Goal: Task Accomplishment & Management: Use online tool/utility

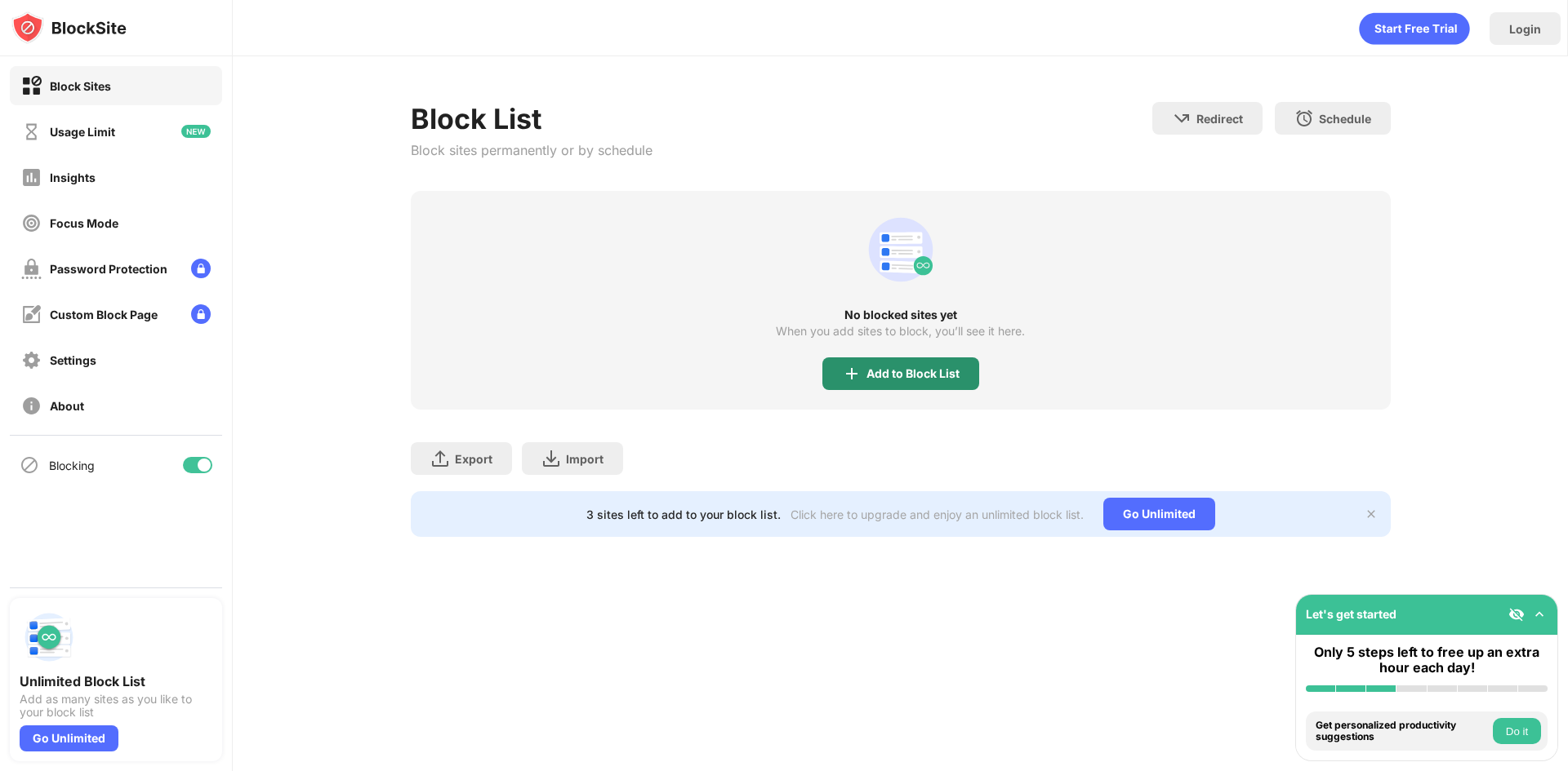
click at [937, 378] on div "Add to Block List" at bounding box center [913, 373] width 93 height 13
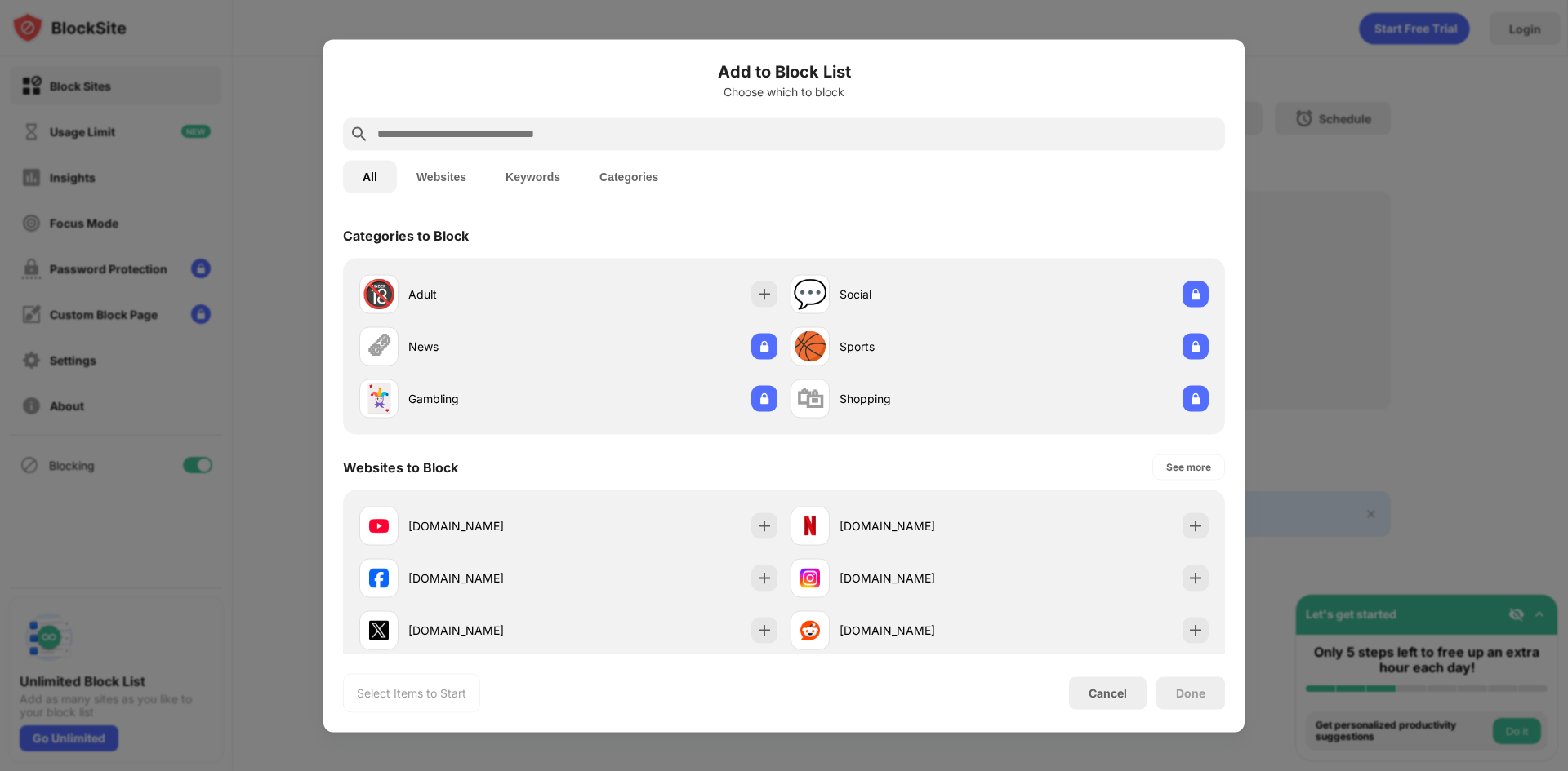
click at [617, 124] on input "text" at bounding box center [797, 134] width 843 height 20
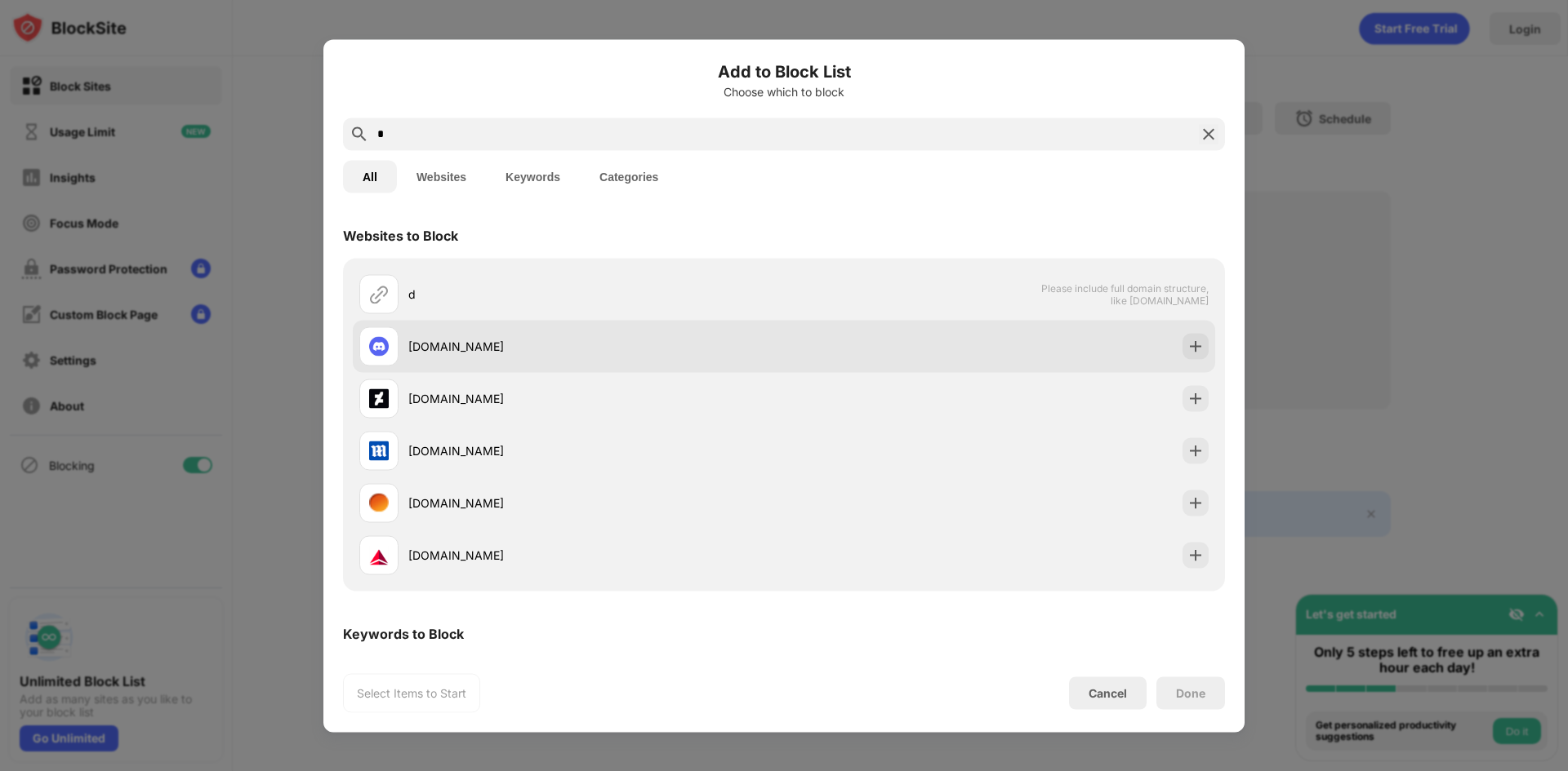
type input "*"
click at [1187, 355] on div at bounding box center [1195, 346] width 26 height 26
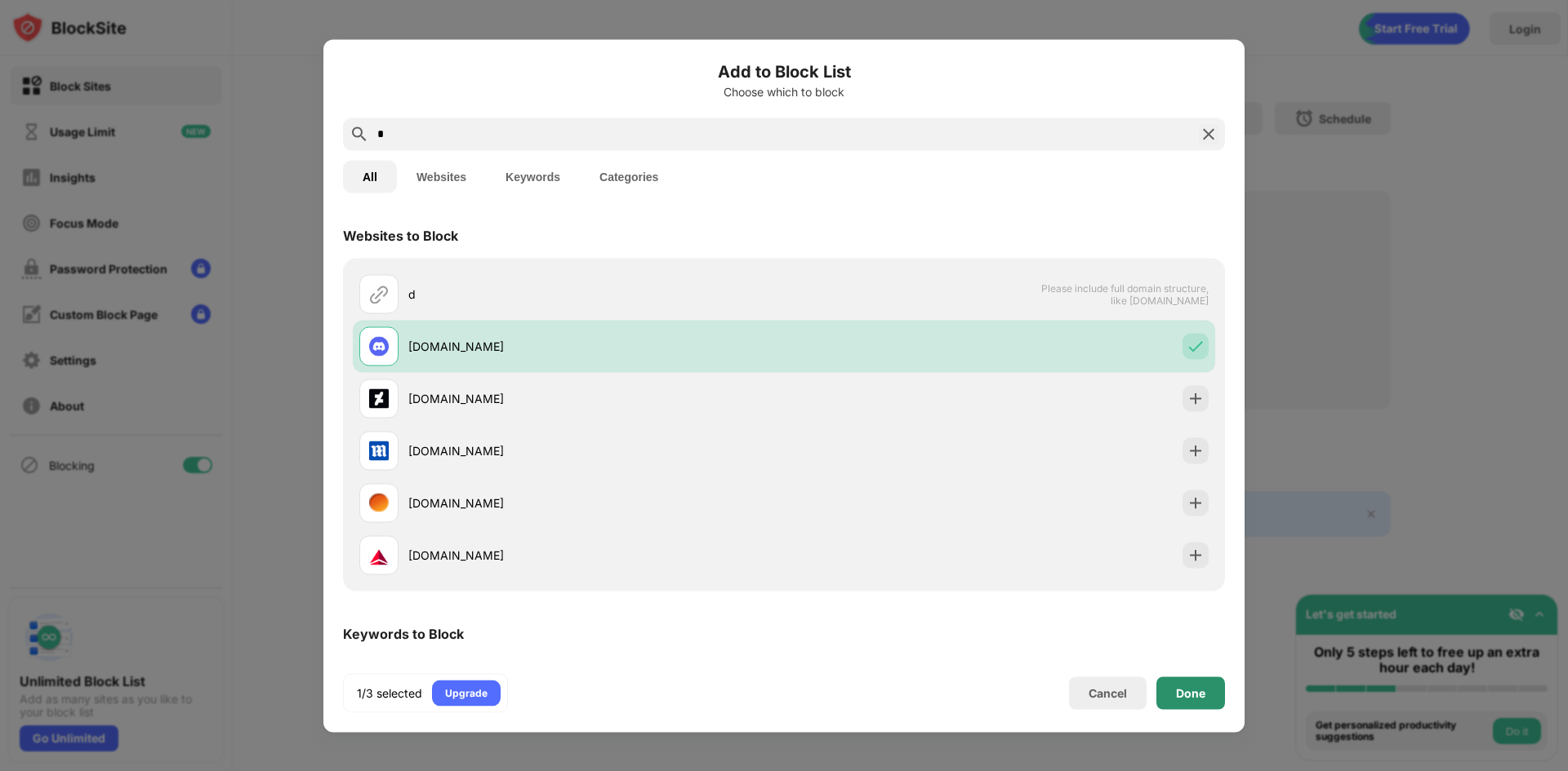
click at [1176, 686] on div "Done" at bounding box center [1190, 692] width 30 height 13
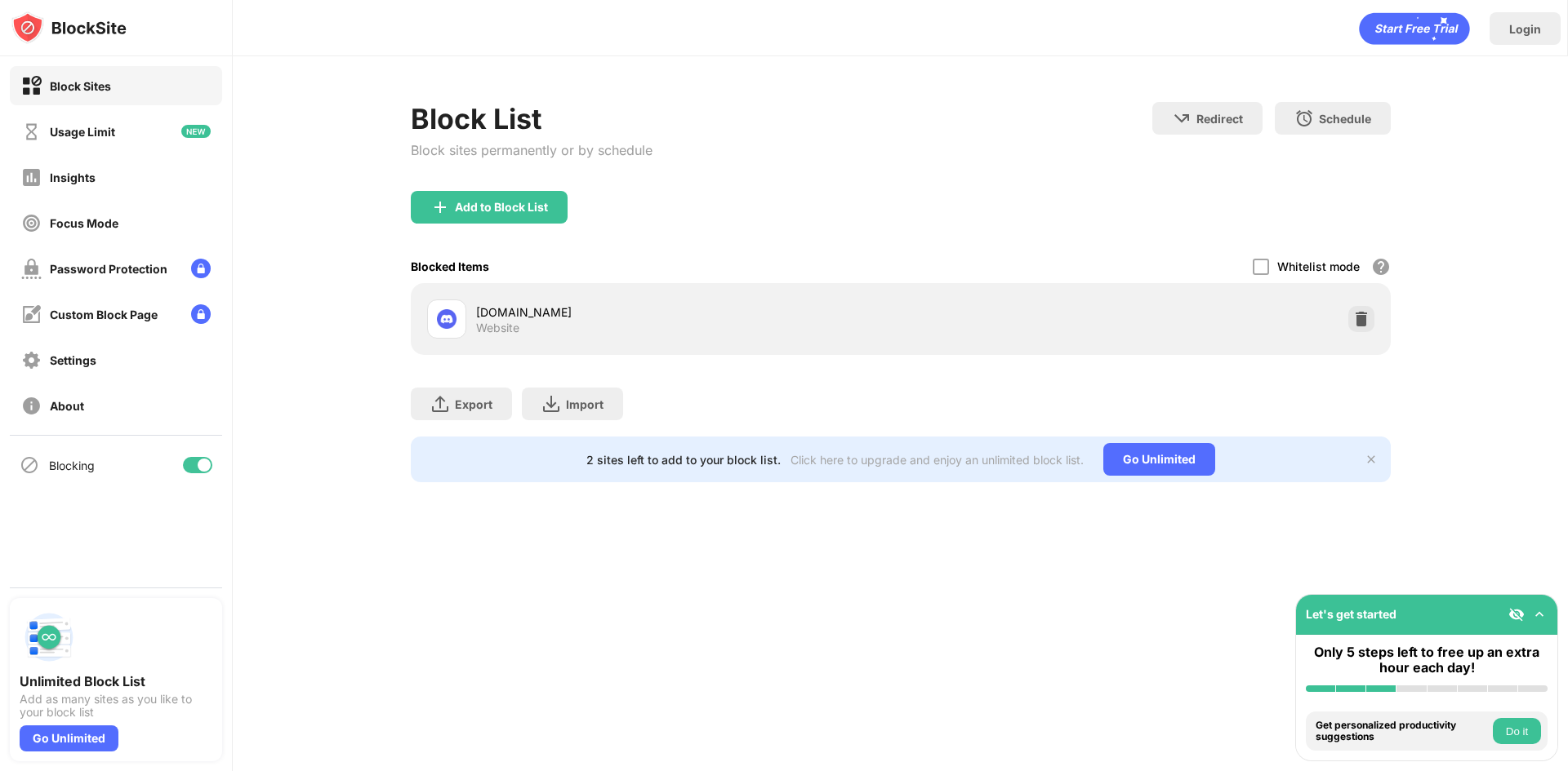
click at [1119, 604] on div "Login Block List Block sites permanently or by schedule Redirect Choose a site …" at bounding box center [900, 385] width 1335 height 771
